Goal: Information Seeking & Learning: Learn about a topic

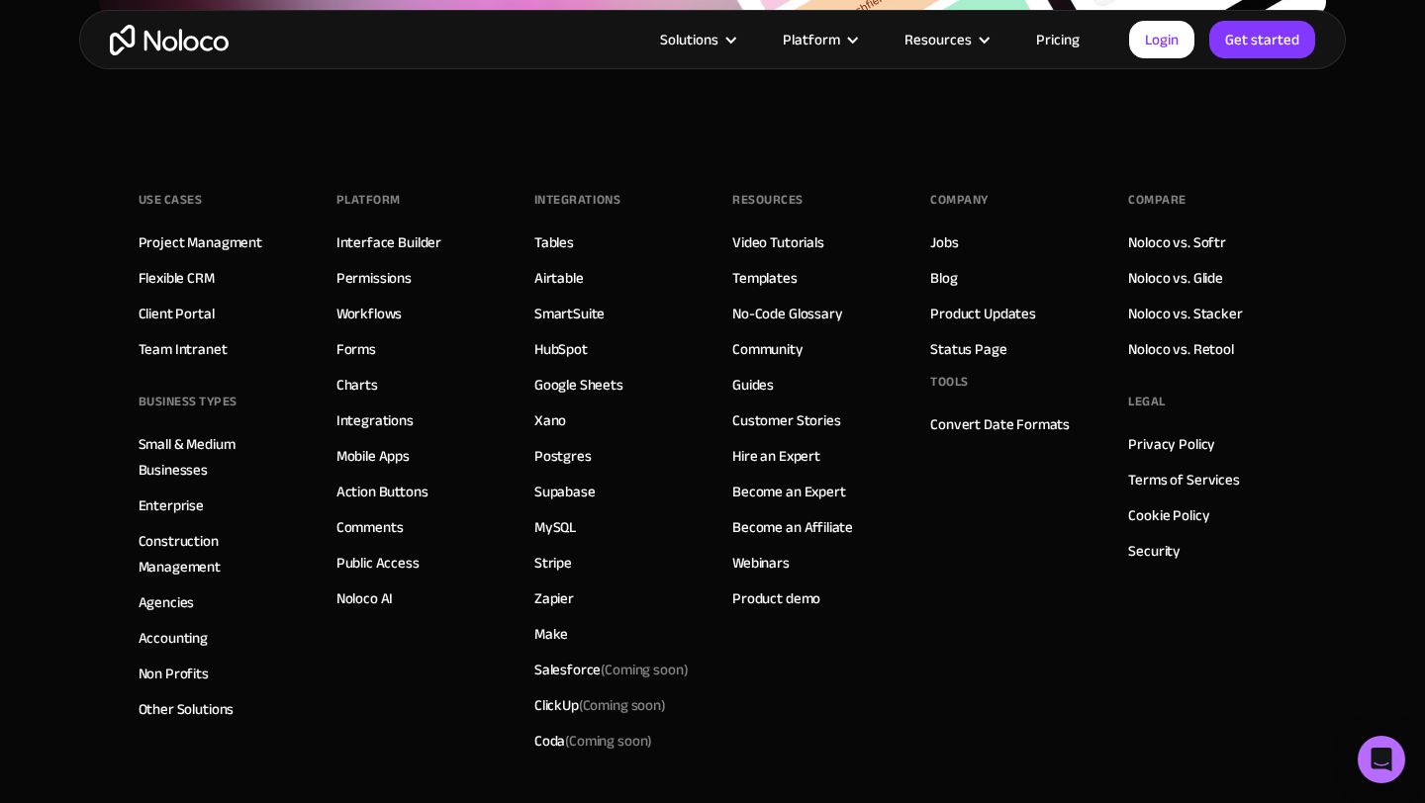
scroll to position [3651, 0]
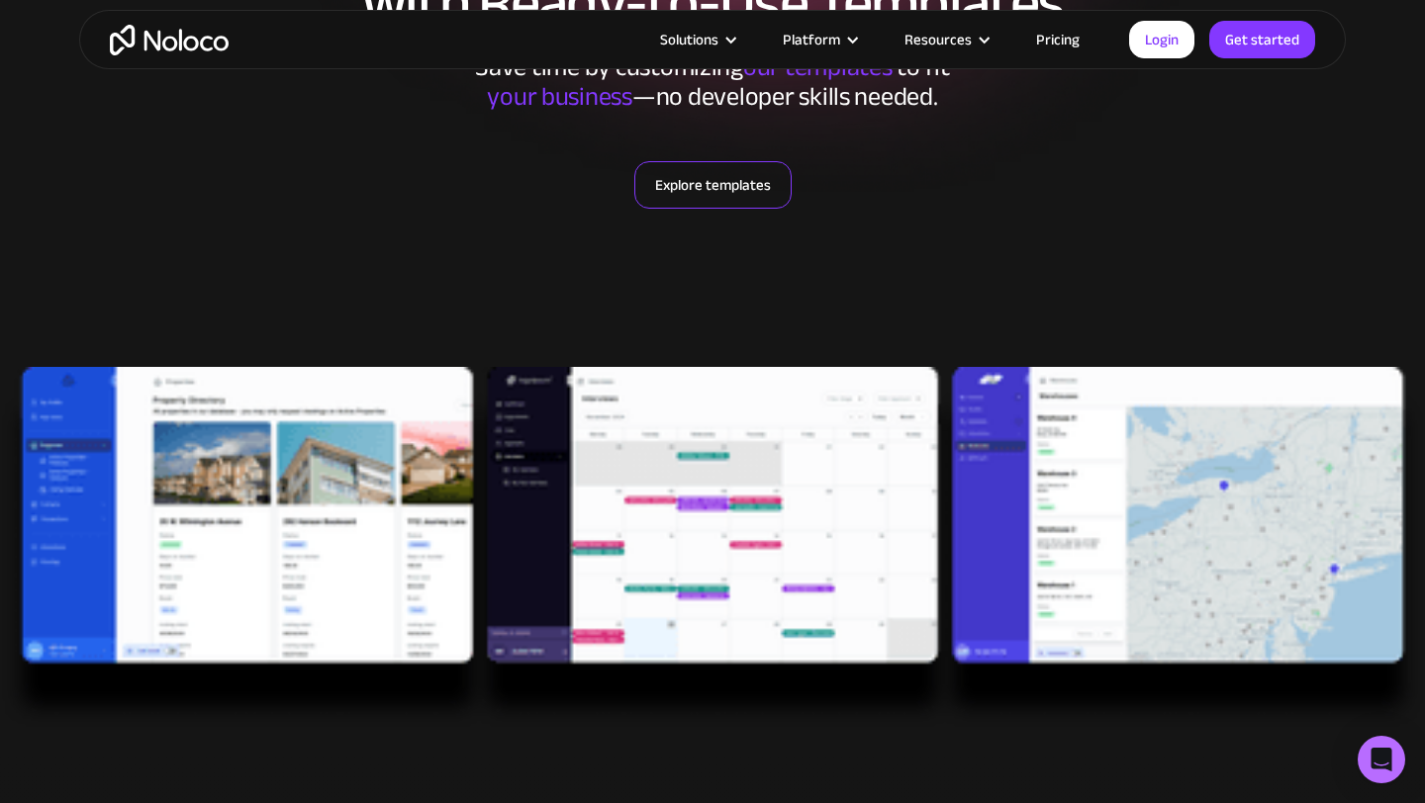
click at [708, 187] on link "Explore templates" at bounding box center [712, 184] width 157 height 47
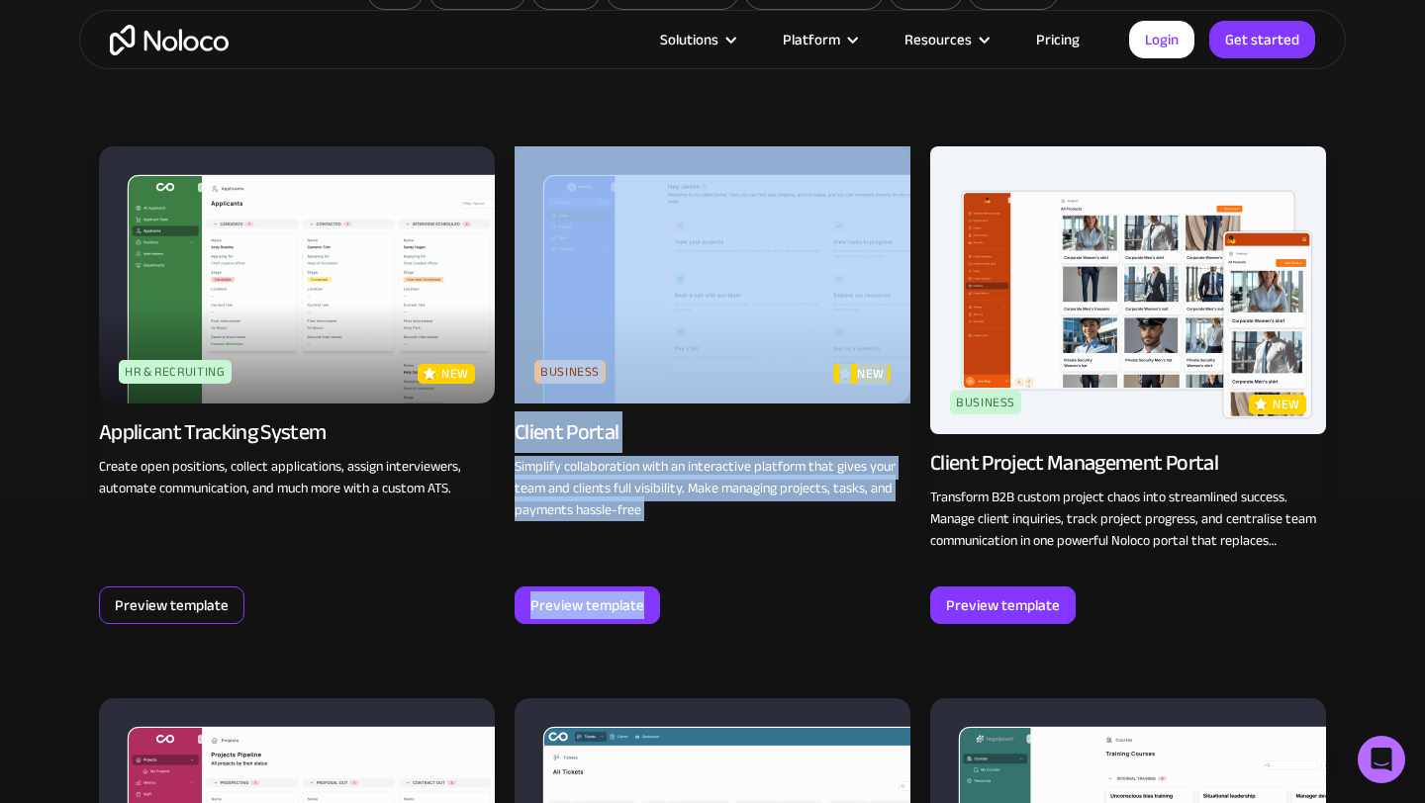
scroll to position [1388, 0]
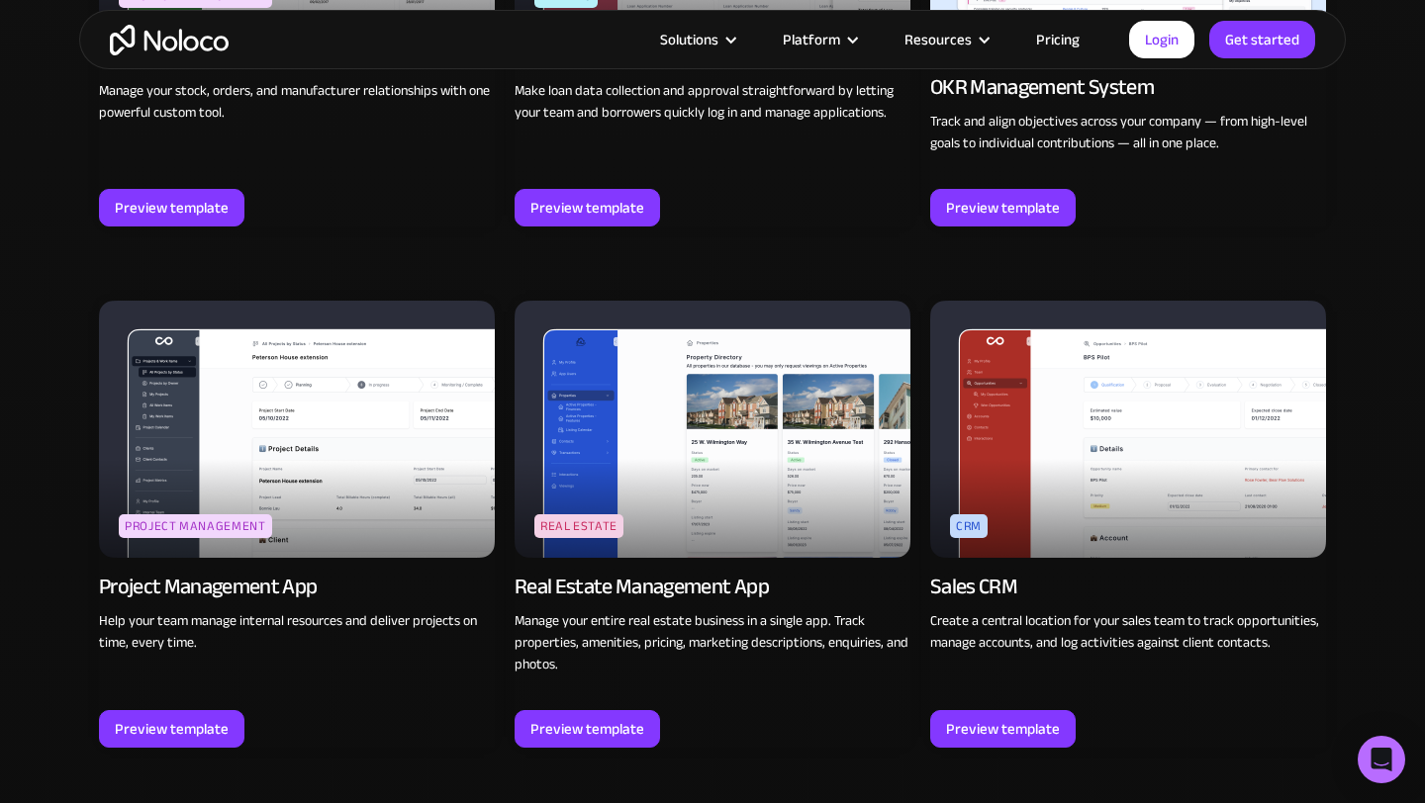
scroll to position [3400, 0]
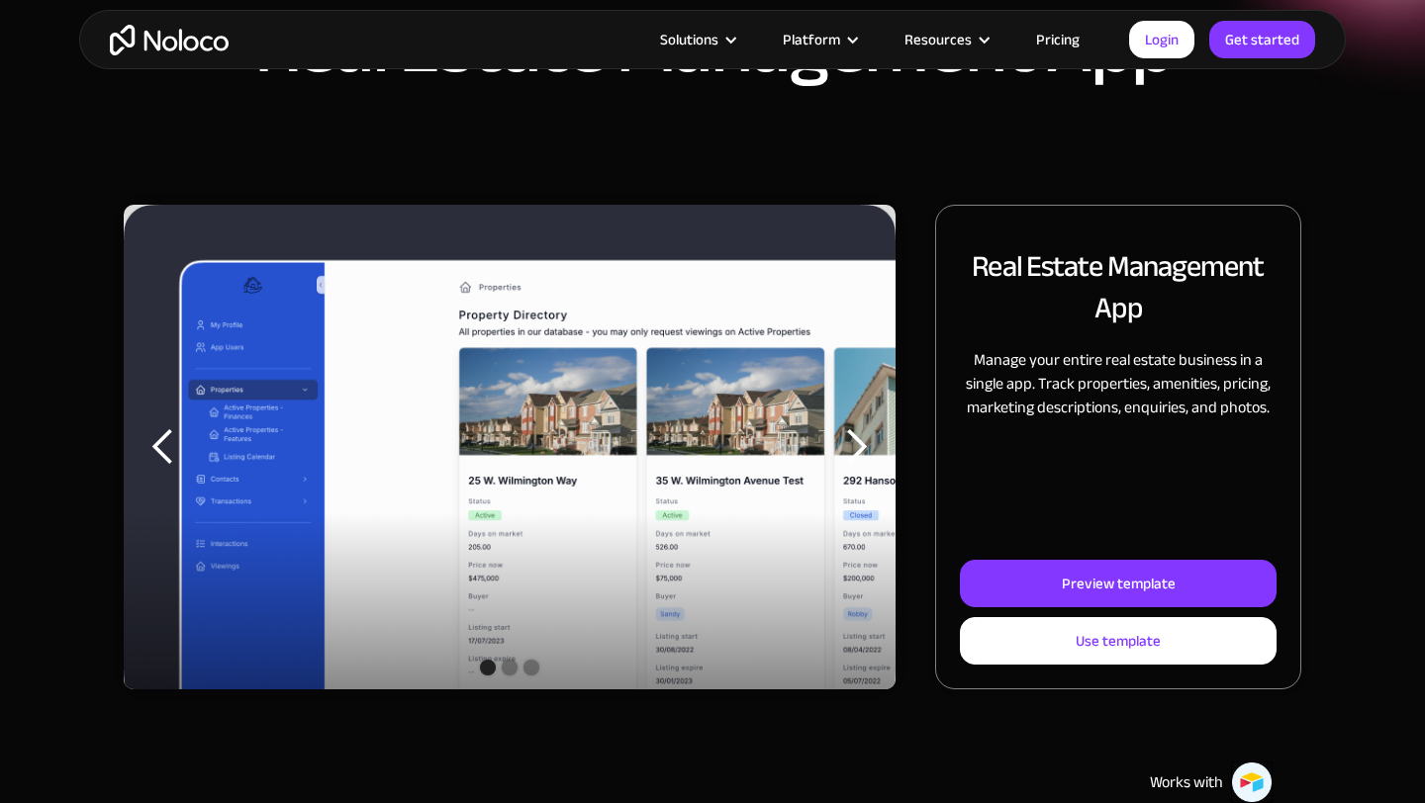
scroll to position [148, 0]
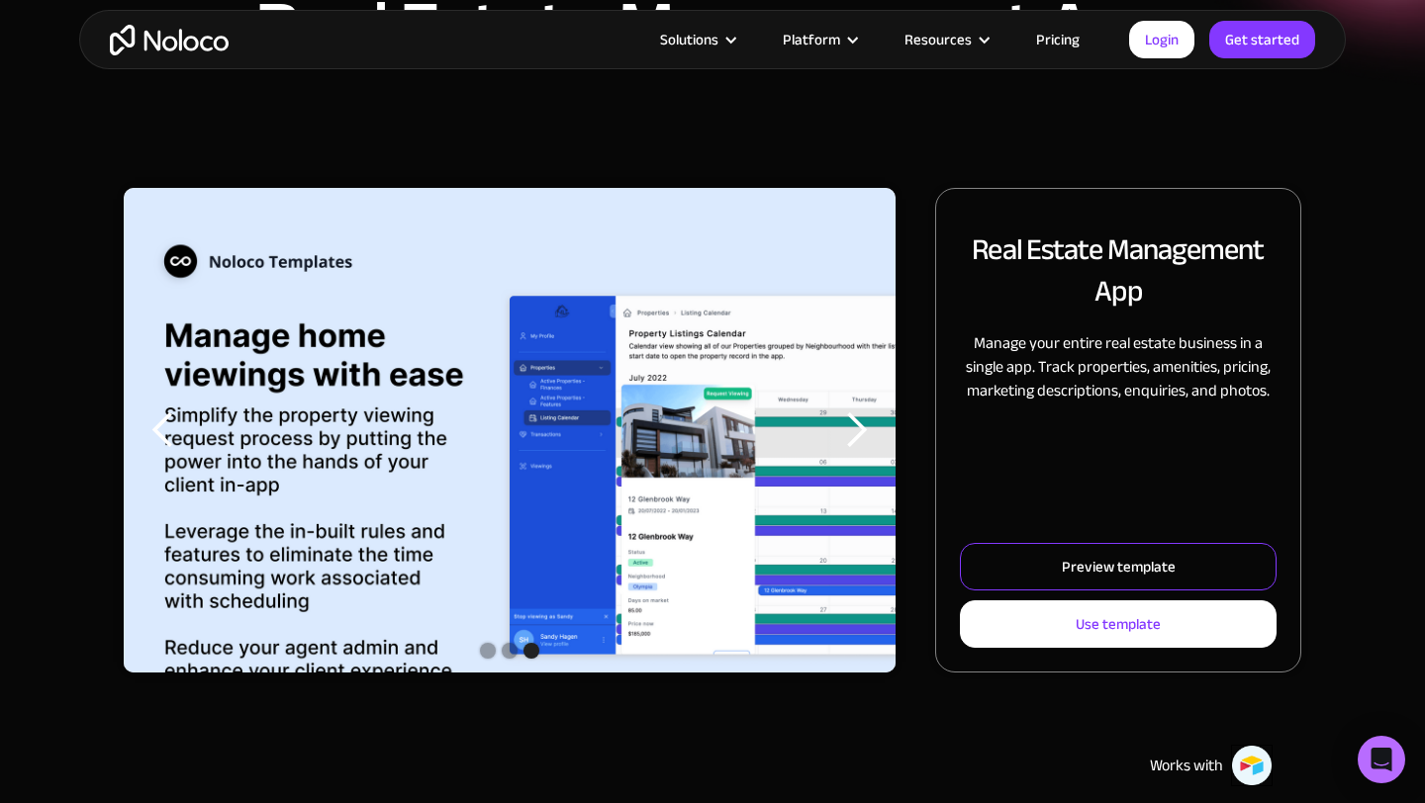
click at [1033, 553] on link "Preview template" at bounding box center [1118, 566] width 317 height 47
